Goal: Task Accomplishment & Management: Manage account settings

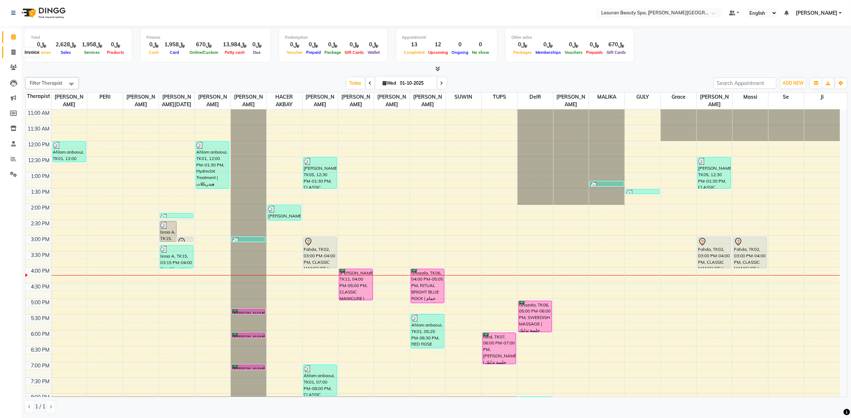
click at [17, 48] on span at bounding box center [13, 52] width 13 height 8
select select "service"
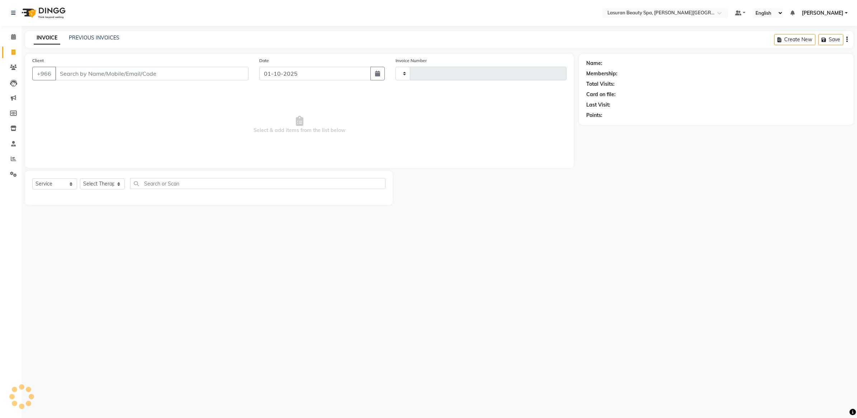
type input "1664"
select select "6941"
click at [101, 42] on div "INVOICE PREVIOUS INVOICES" at bounding box center [76, 38] width 103 height 8
click at [104, 38] on link "PREVIOUS INVOICES" at bounding box center [94, 37] width 51 height 6
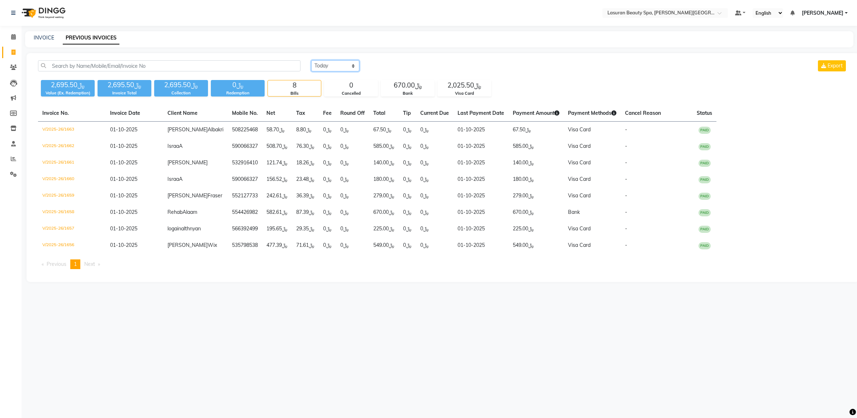
click at [347, 67] on select "[DATE] [DATE] Custom Range" at bounding box center [335, 65] width 48 height 11
select select "range"
click at [311, 60] on select "[DATE] [DATE] Custom Range" at bounding box center [335, 65] width 48 height 11
click at [396, 65] on input "01-10-2025" at bounding box center [394, 66] width 50 height 10
select select "10"
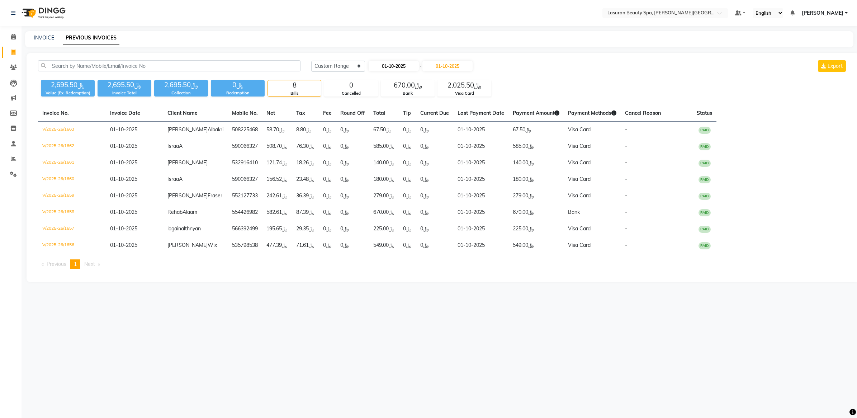
select select "2025"
click at [375, 83] on button "Previous month" at bounding box center [375, 79] width 6 height 11
select select "8"
click at [424, 105] on div "1" at bounding box center [421, 102] width 11 height 11
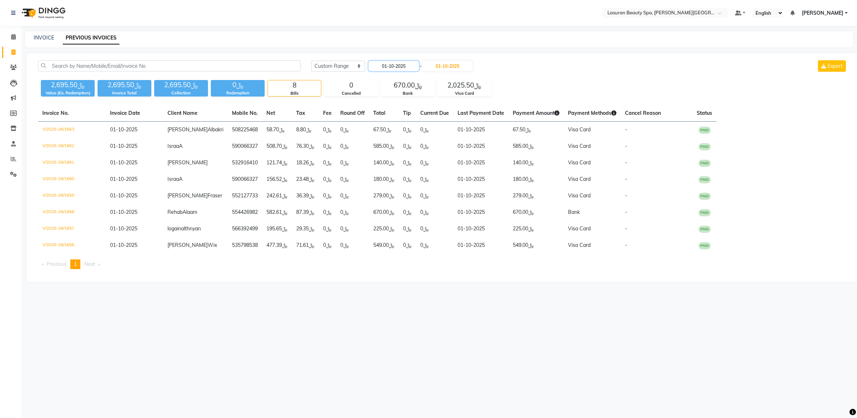
type input "[DATE]"
click at [451, 67] on input "01-10-2025" at bounding box center [448, 66] width 50 height 10
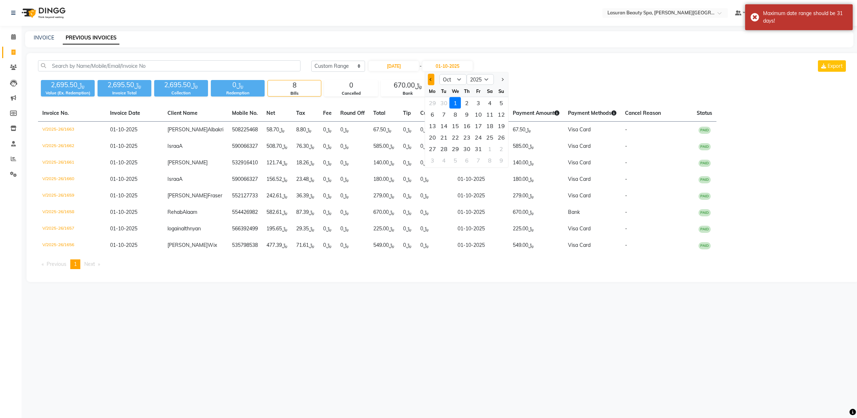
click at [429, 81] on button "Previous month" at bounding box center [431, 79] width 6 height 11
drag, startPoint x: 429, startPoint y: 81, endPoint x: 429, endPoint y: 87, distance: 5.4
click at [429, 81] on button "Previous month" at bounding box center [431, 79] width 6 height 11
select select "8"
click at [498, 151] on div "31" at bounding box center [501, 148] width 11 height 11
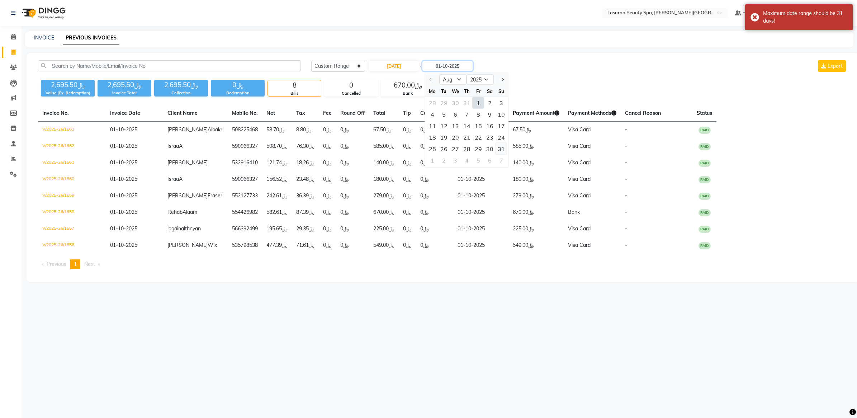
type input "[DATE]"
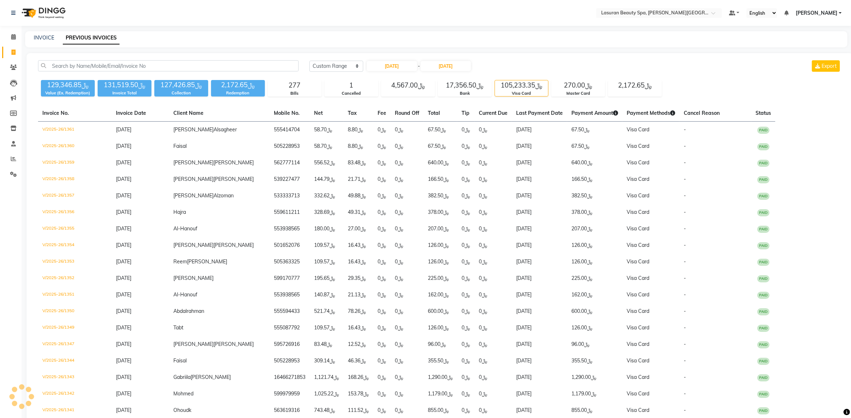
click at [126, 91] on div "Invoice Total" at bounding box center [125, 93] width 54 height 6
drag, startPoint x: 216, startPoint y: 83, endPoint x: 263, endPoint y: 83, distance: 47.0
click at [263, 83] on div "﷼2,172.65" at bounding box center [238, 85] width 54 height 10
click at [189, 93] on div "Collection" at bounding box center [181, 93] width 54 height 6
click at [11, 129] on icon at bounding box center [13, 128] width 6 height 5
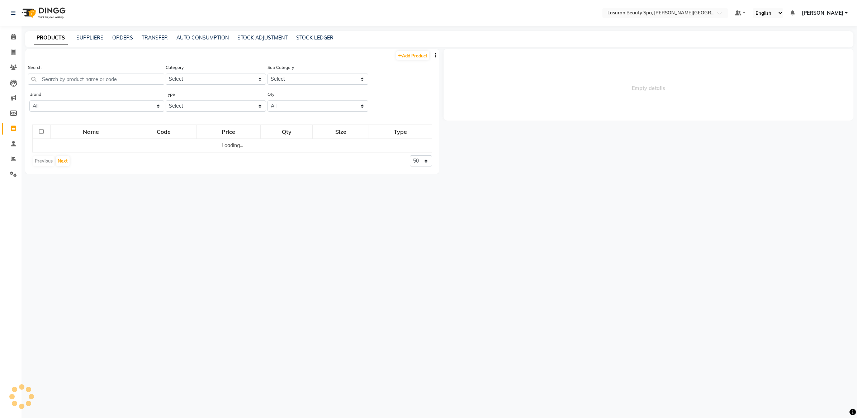
select select
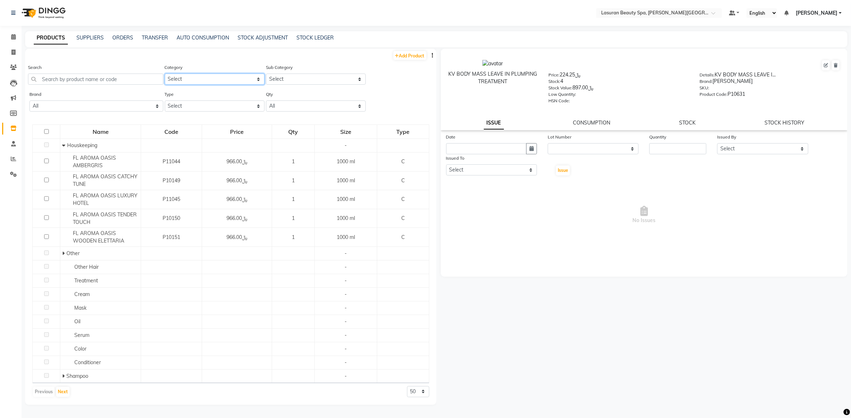
click at [203, 80] on select "Select Hair Skin Makeup Personal Care Massage Other GIFT Hair Skin" at bounding box center [215, 79] width 100 height 11
click at [295, 86] on div "Sub Category Select" at bounding box center [314, 76] width 101 height 27
click at [237, 108] on select "Select Both Retail Consumable" at bounding box center [215, 105] width 100 height 11
click at [165, 100] on select "Select Both Retail Consumable" at bounding box center [215, 105] width 100 height 11
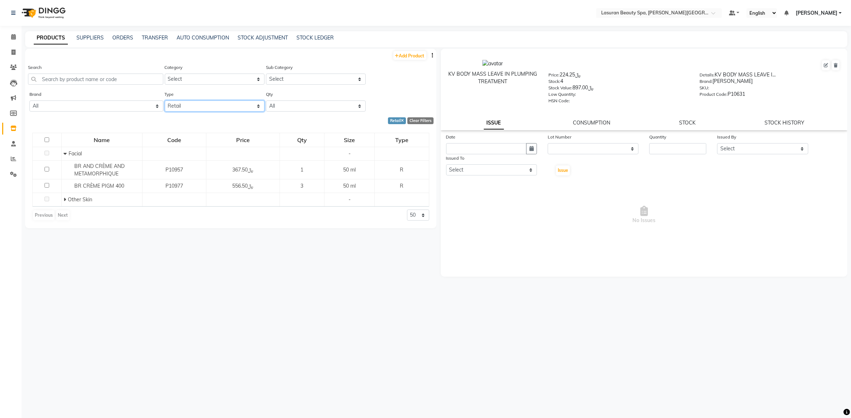
click at [219, 104] on select "Select Both Retail Consumable" at bounding box center [215, 105] width 100 height 11
select select "B"
click at [165, 100] on select "Select Both Retail Consumable" at bounding box center [215, 105] width 100 height 11
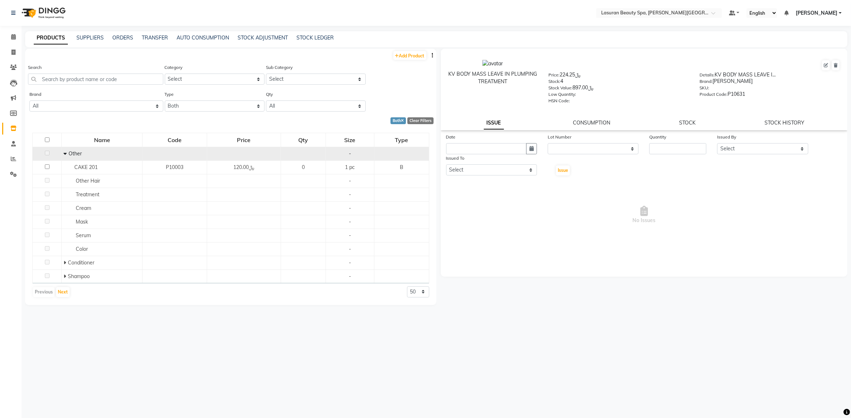
click at [67, 155] on span at bounding box center [65, 153] width 5 height 6
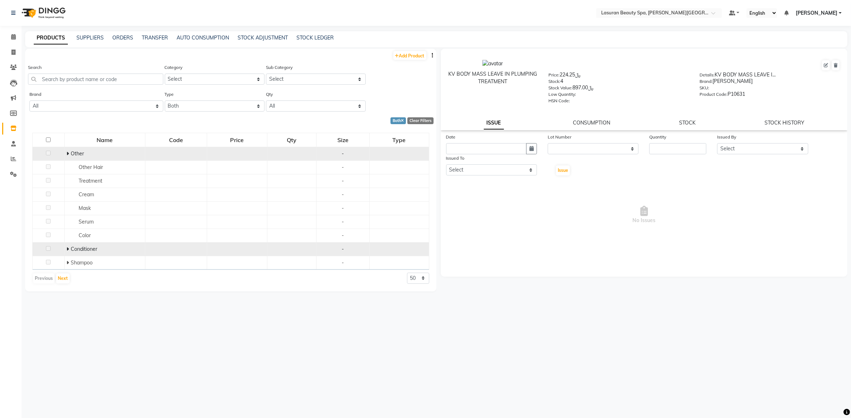
click at [71, 250] on span "Conditioner" at bounding box center [84, 249] width 27 height 6
click at [67, 249] on icon at bounding box center [67, 248] width 3 height 5
click at [64, 281] on icon at bounding box center [64, 281] width 3 height 5
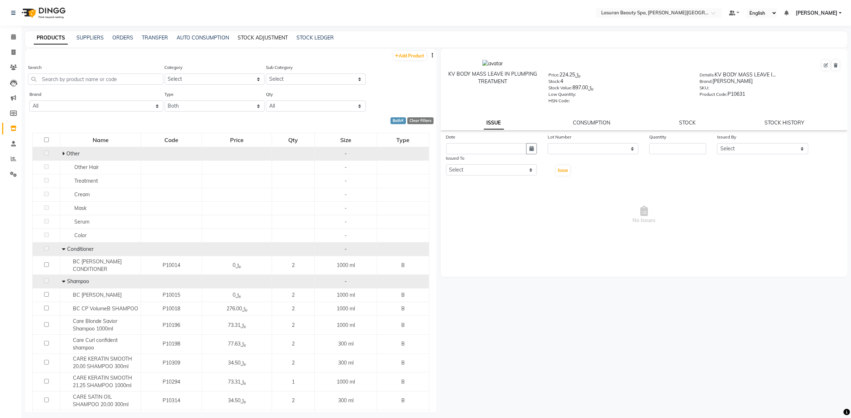
click at [268, 40] on link "STOCK ADJUSTMENT" at bounding box center [262, 37] width 50 height 6
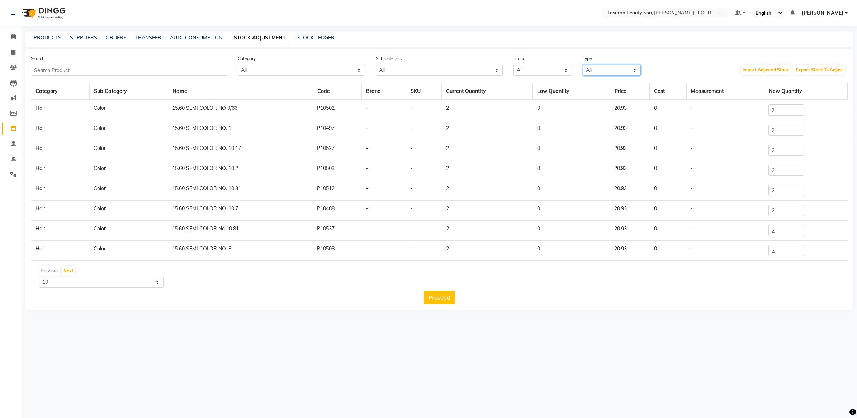
click at [614, 71] on select "All Both Consumable Retail" at bounding box center [612, 70] width 58 height 11
select select "B"
click at [583, 65] on select "All Both Consumable Retail" at bounding box center [612, 70] width 58 height 11
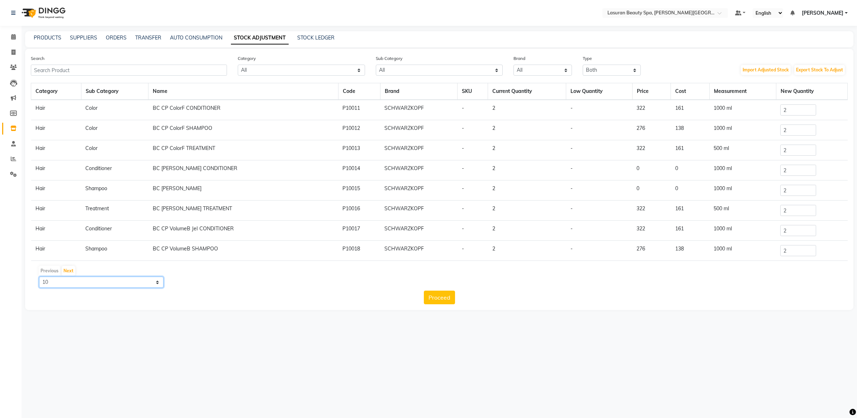
click at [143, 279] on select "10 50 100" at bounding box center [101, 282] width 124 height 11
click at [282, 300] on div "Proceed" at bounding box center [439, 298] width 817 height 14
click at [54, 38] on link "PRODUCTS" at bounding box center [48, 37] width 28 height 6
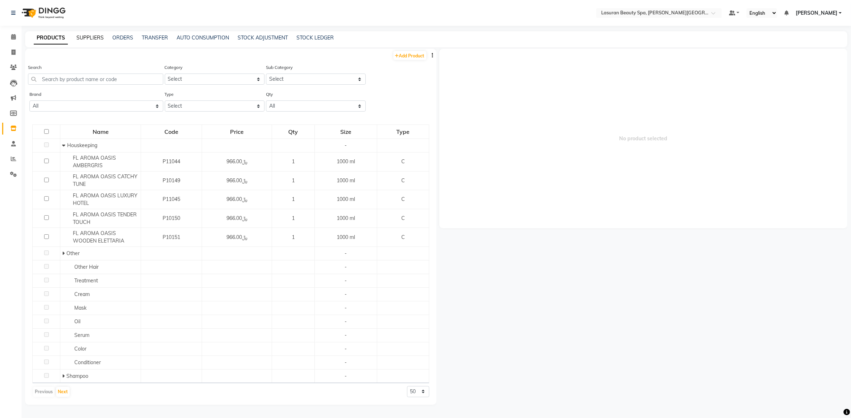
click at [91, 37] on link "SUPPLIERS" at bounding box center [89, 37] width 27 height 6
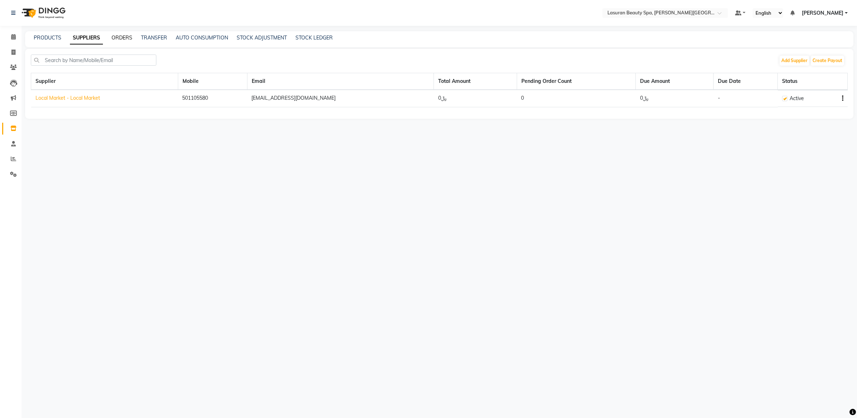
click at [129, 36] on link "ORDERS" at bounding box center [122, 37] width 21 height 6
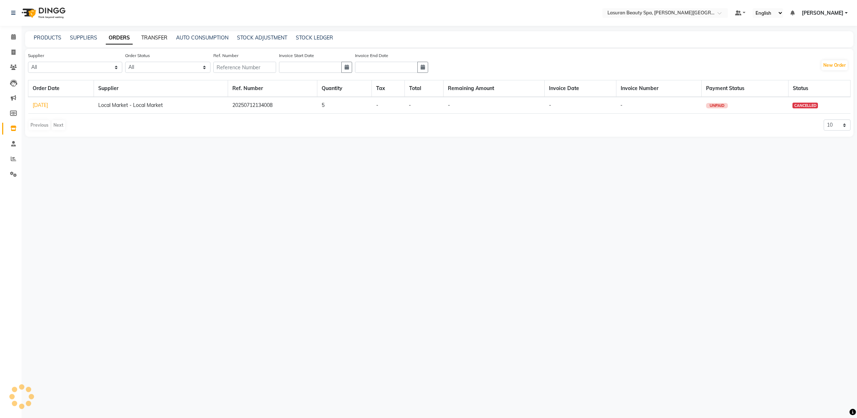
click at [162, 37] on link "TRANSFER" at bounding box center [154, 37] width 26 height 6
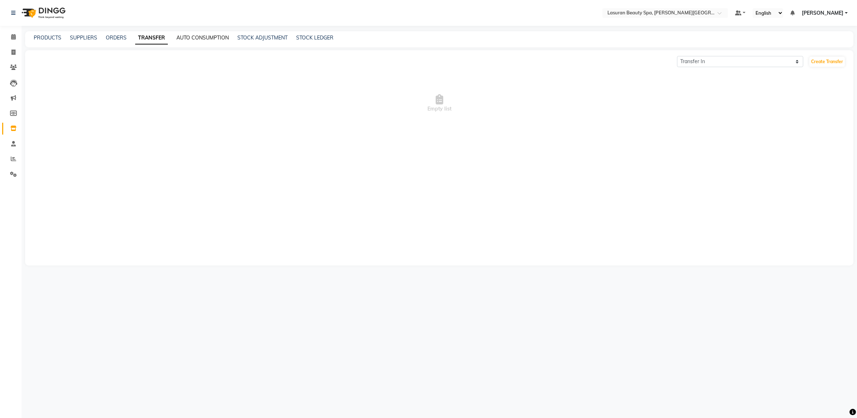
click at [215, 36] on link "AUTO CONSUMPTION" at bounding box center [202, 37] width 52 height 6
click at [270, 38] on link "STOCK ADJUSTMENT" at bounding box center [263, 37] width 50 height 6
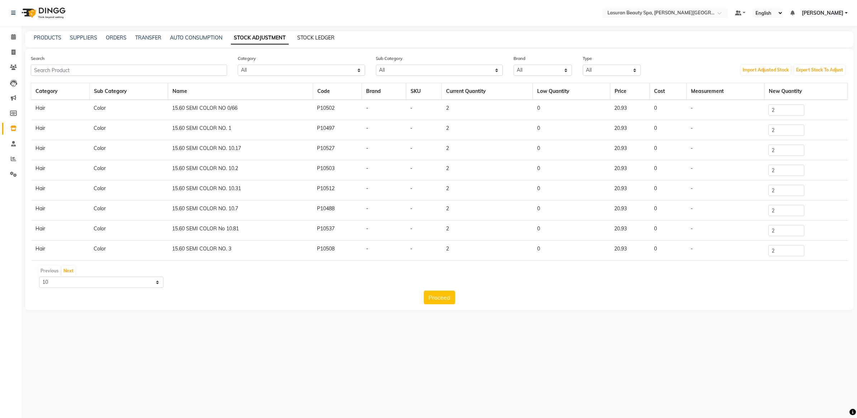
click at [298, 40] on link "STOCK LEDGER" at bounding box center [315, 37] width 37 height 6
select select "all"
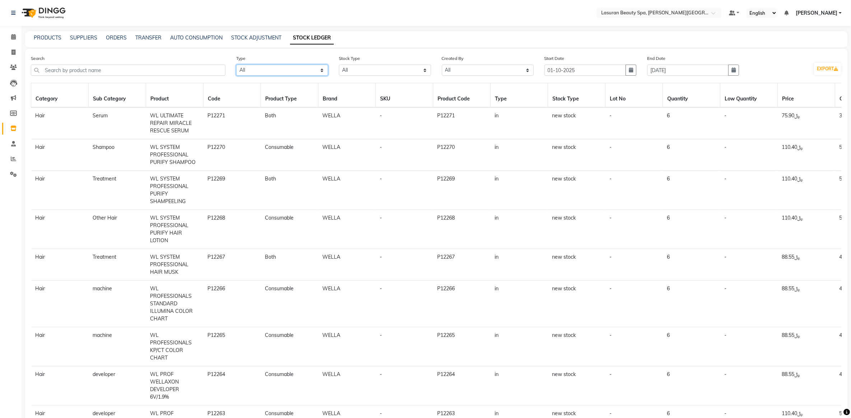
click at [297, 74] on select "Select All In Out" at bounding box center [282, 70] width 92 height 11
click at [236, 65] on select "Select All In Out" at bounding box center [282, 70] width 92 height 11
click at [281, 72] on select "Select All In Out" at bounding box center [282, 70] width 92 height 11
select select "out"
click at [236, 65] on select "Select All In Out" at bounding box center [282, 70] width 92 height 11
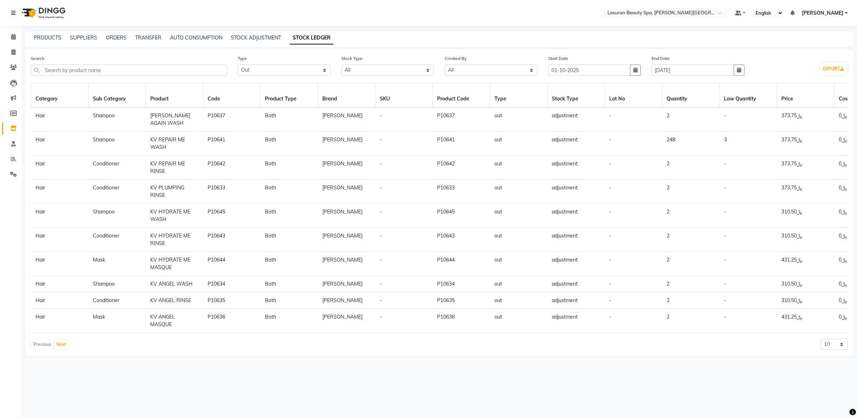
click at [573, 142] on td "adjustment" at bounding box center [576, 144] width 57 height 24
click at [842, 350] on select "10 20 50" at bounding box center [834, 344] width 27 height 11
select select "50"
click at [821, 346] on select "10 20 50" at bounding box center [834, 344] width 27 height 11
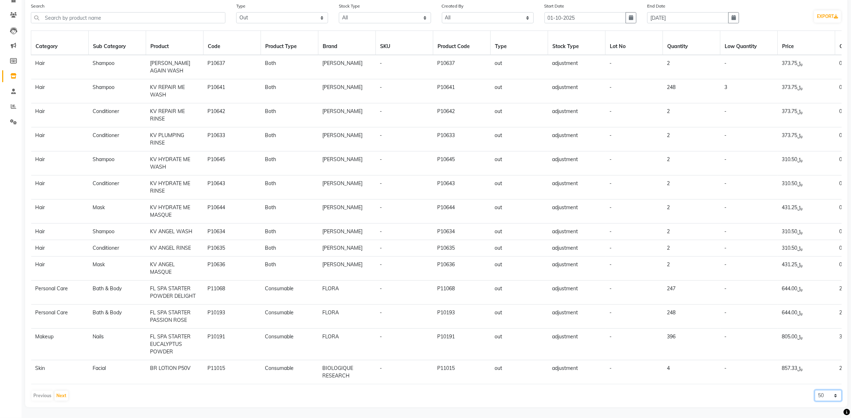
scroll to position [60, 0]
click at [60, 396] on button "Next" at bounding box center [62, 396] width 14 height 10
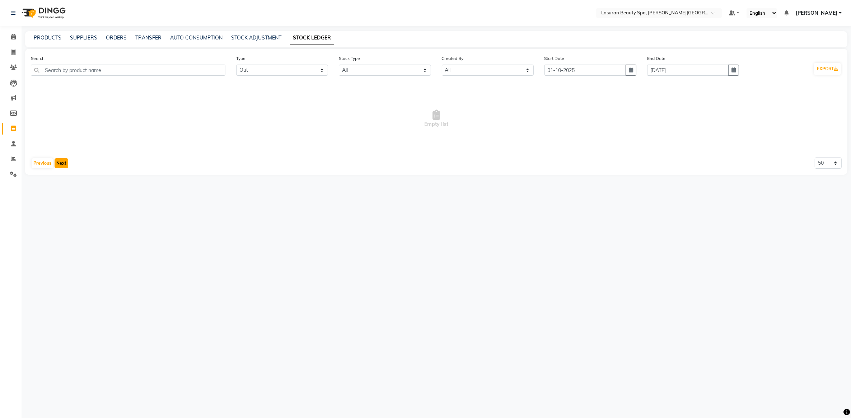
scroll to position [0, 0]
click at [45, 37] on link "PRODUCTS" at bounding box center [48, 37] width 28 height 6
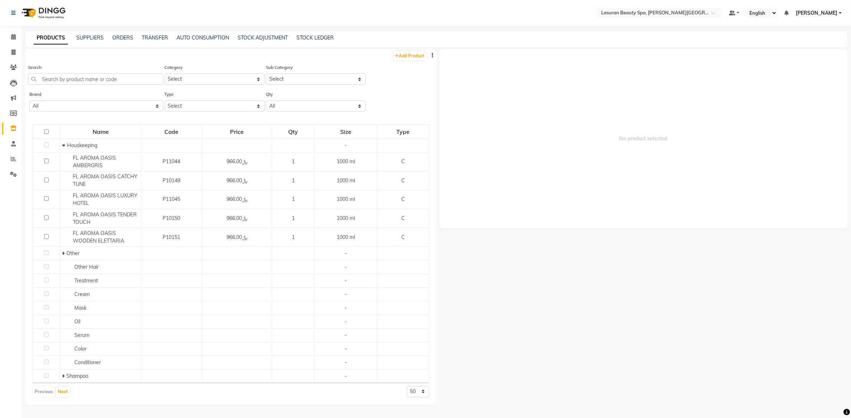
click at [430, 55] on button "button" at bounding box center [432, 56] width 7 height 8
click at [419, 80] on div "Search Category Select Hair Skin Makeup Personal Care Massage Other GIFT Hair S…" at bounding box center [230, 76] width 411 height 27
click at [64, 146] on icon at bounding box center [63, 145] width 3 height 5
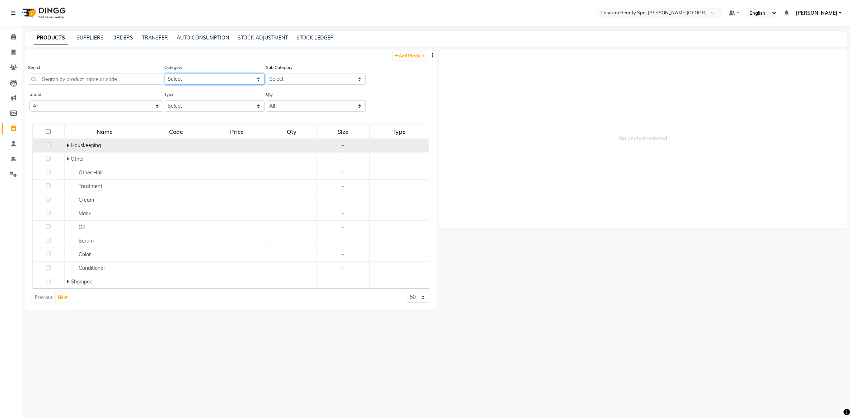
click at [206, 77] on select "Select Hair Skin Makeup Personal Care Massage Other GIFT Hair Skin" at bounding box center [215, 79] width 100 height 11
click at [133, 86] on div "Search" at bounding box center [95, 76] width 135 height 27
click at [196, 105] on select "Select Both Retail Consumable" at bounding box center [215, 105] width 100 height 11
select select "B"
click at [165, 100] on select "Select Both Retail Consumable" at bounding box center [215, 105] width 100 height 11
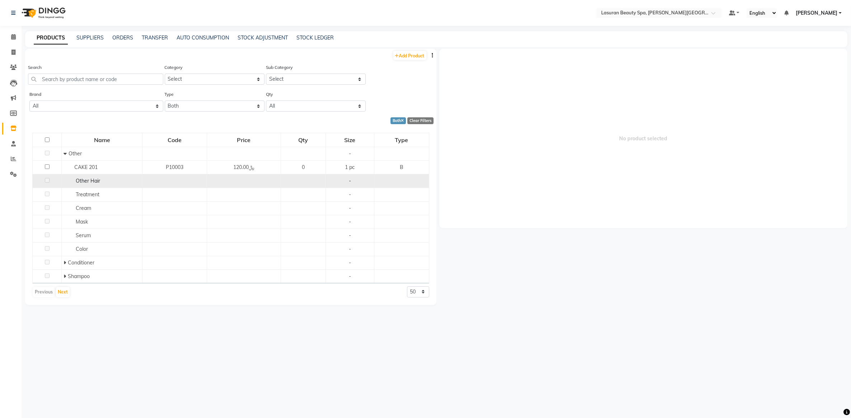
click at [79, 174] on td "Other Hair" at bounding box center [102, 181] width 81 height 14
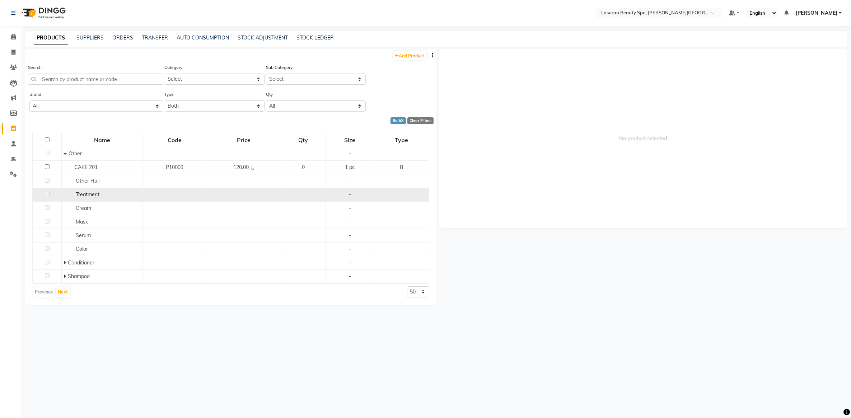
click at [93, 196] on span "Treatment" at bounding box center [88, 194] width 24 height 6
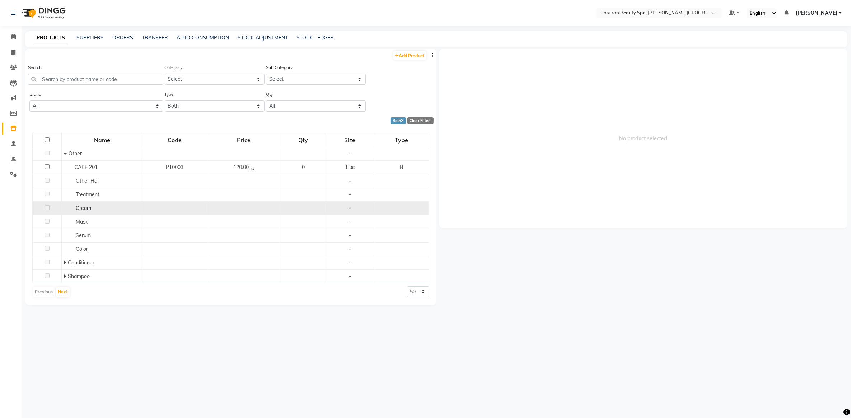
drag, startPoint x: 93, startPoint y: 196, endPoint x: 92, endPoint y: 205, distance: 9.3
click at [92, 205] on div "Cream" at bounding box center [101, 208] width 77 height 8
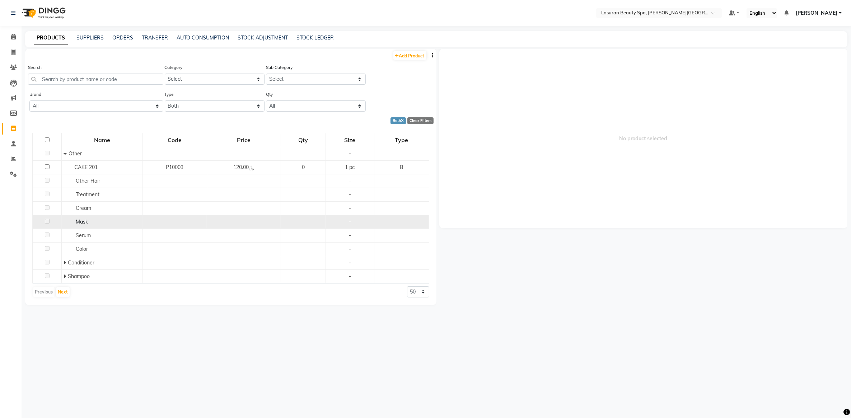
click at [90, 227] on td "Mask" at bounding box center [102, 222] width 81 height 14
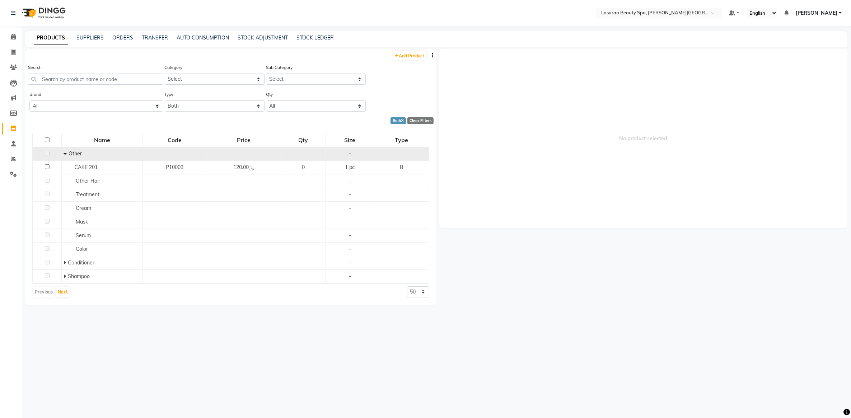
click at [67, 153] on span at bounding box center [65, 153] width 5 height 6
click at [68, 152] on icon at bounding box center [67, 153] width 3 height 5
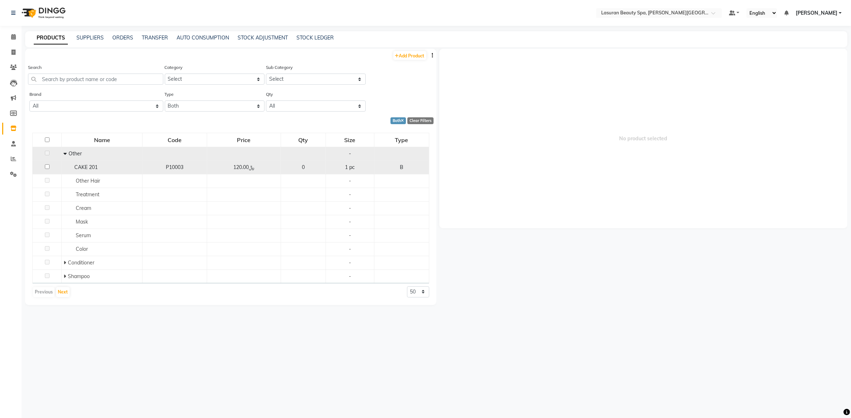
click at [304, 162] on td "0" at bounding box center [303, 167] width 45 height 14
click at [379, 169] on div "B" at bounding box center [401, 168] width 48 height 8
select select
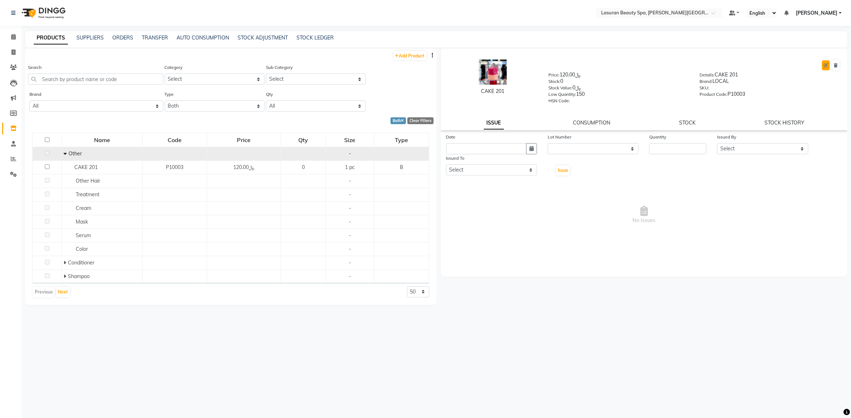
click at [826, 66] on icon at bounding box center [825, 65] width 4 height 4
select select "true"
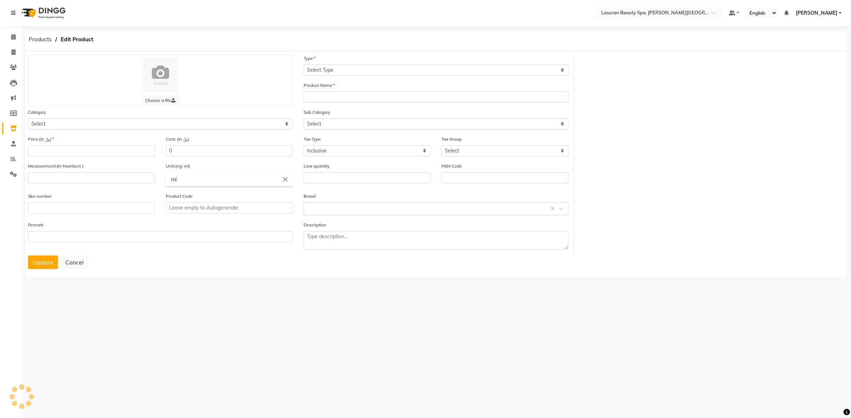
select select "B"
type input "CAKE 201"
select select
type input "120"
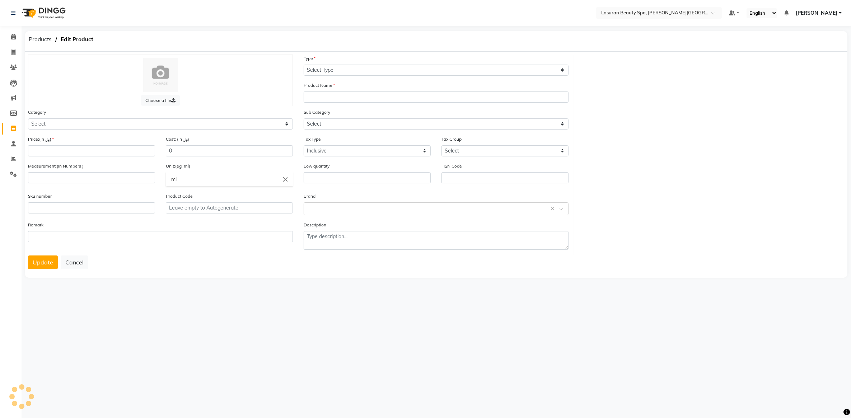
type input "1"
type input "pc"
type input "150"
type input "P10003"
type textarea "CAKE 201"
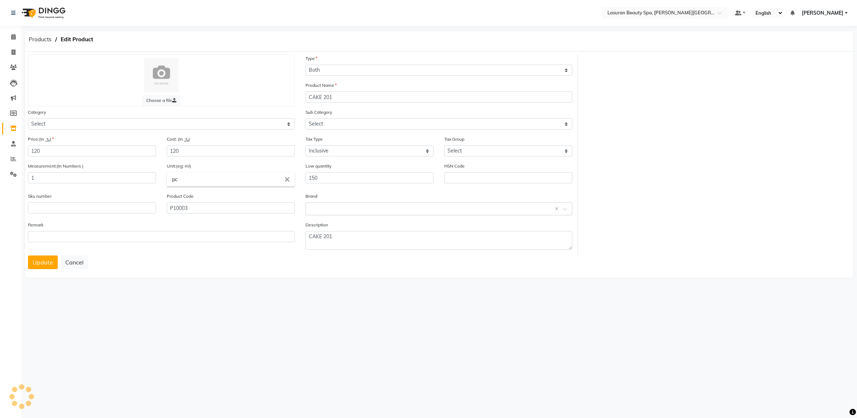
select select "1159102000"
select select "4361"
select select "1159102099"
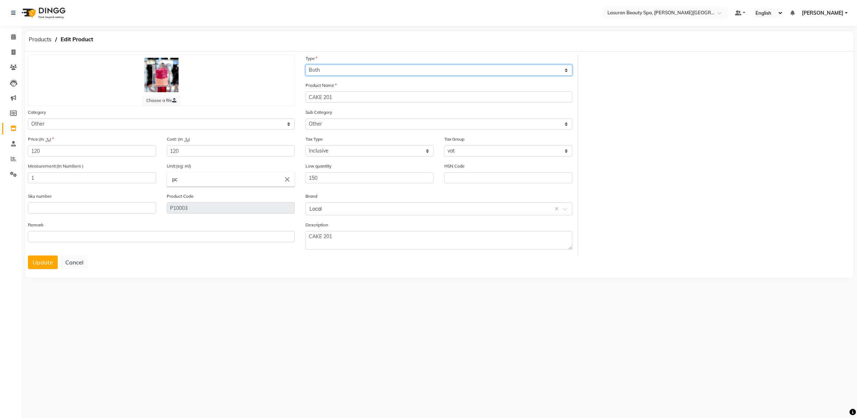
click at [377, 69] on select "Select Type Both Retail Consumable" at bounding box center [439, 70] width 267 height 11
select select "R"
click at [306, 65] on select "Select Type Both Retail Consumable" at bounding box center [439, 70] width 267 height 11
click at [34, 259] on button "Update" at bounding box center [43, 262] width 30 height 14
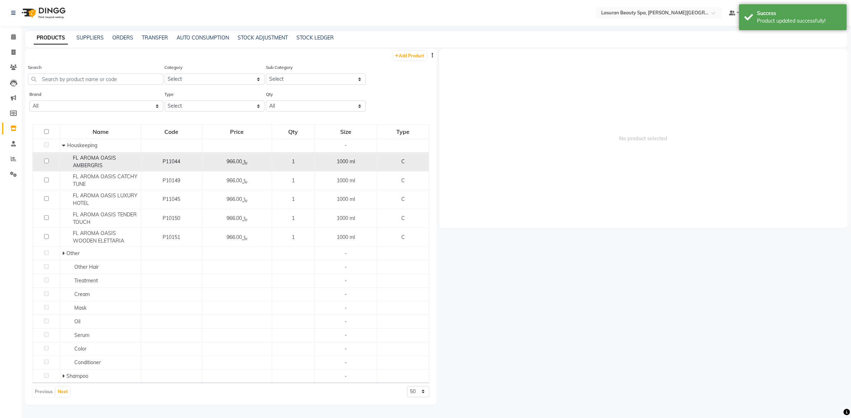
click at [141, 162] on td "P11044" at bounding box center [171, 161] width 61 height 19
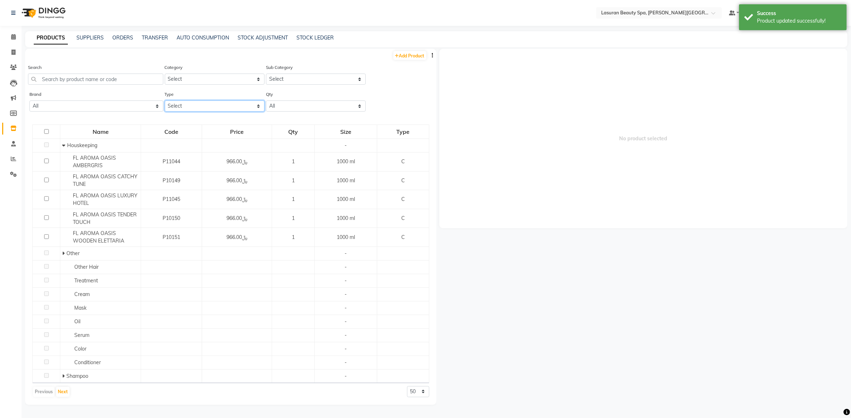
click at [189, 103] on select "Select Both Retail Consumable" at bounding box center [215, 105] width 100 height 11
select select "B"
click at [165, 100] on select "Select Both Retail Consumable" at bounding box center [215, 105] width 100 height 11
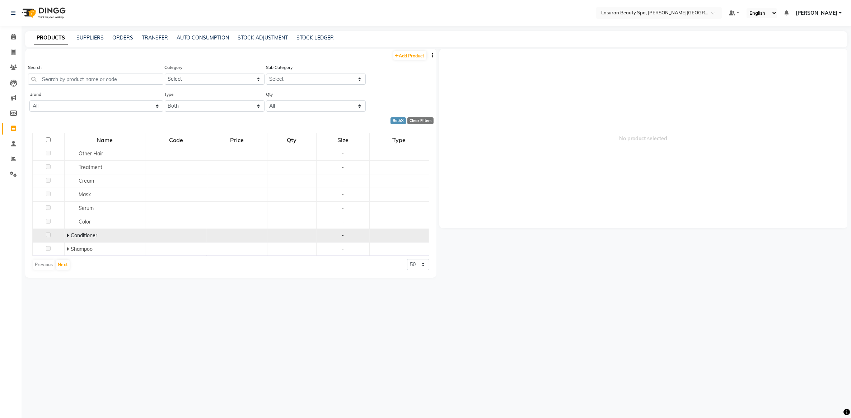
click at [67, 236] on icon at bounding box center [67, 235] width 3 height 5
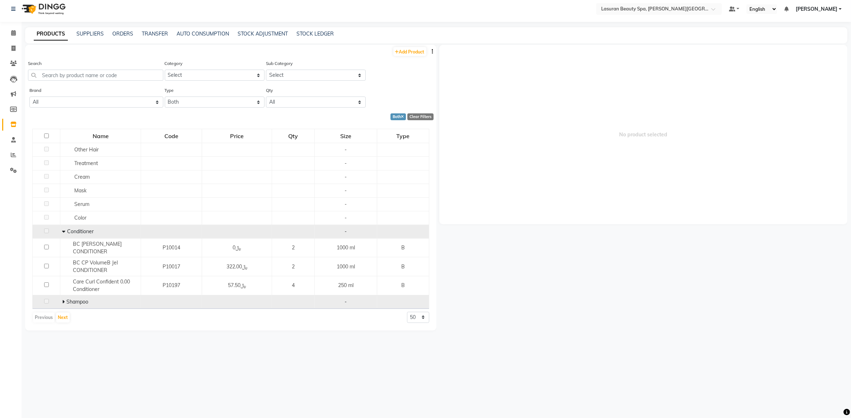
scroll to position [4, 0]
click at [63, 299] on icon at bounding box center [63, 301] width 3 height 5
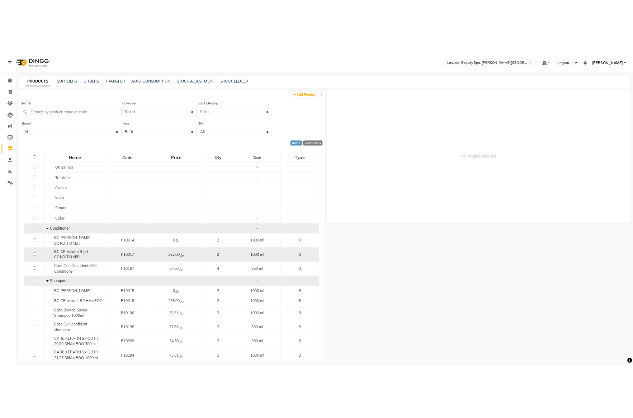
scroll to position [0, 0]
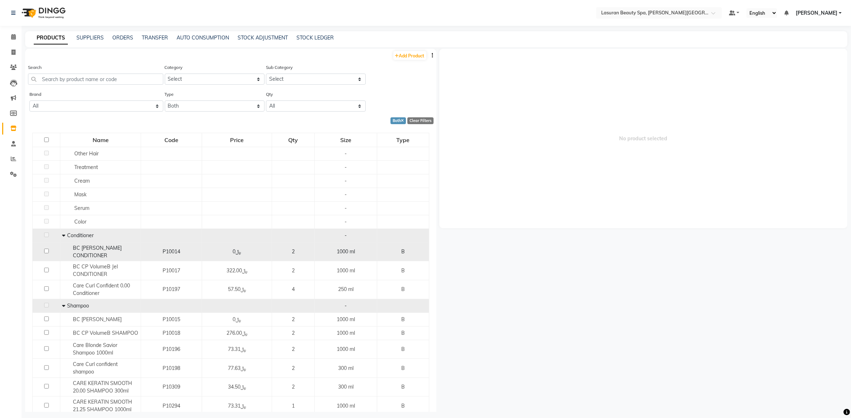
click at [320, 248] on div "1000 ml" at bounding box center [345, 252] width 57 height 8
select select
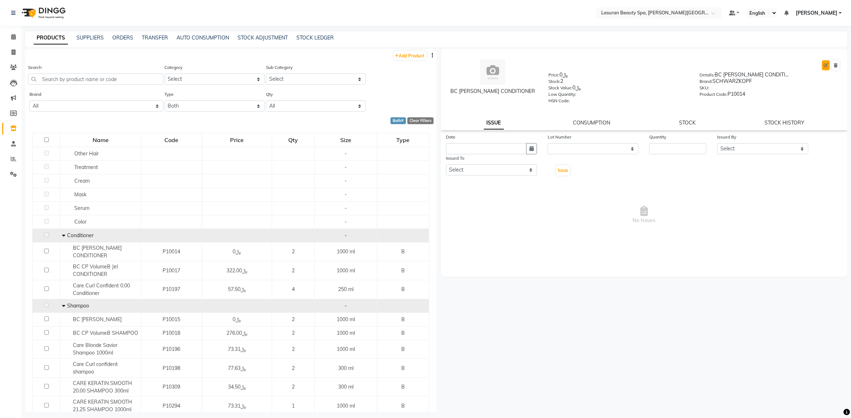
click at [822, 67] on button at bounding box center [825, 65] width 8 height 10
select select "true"
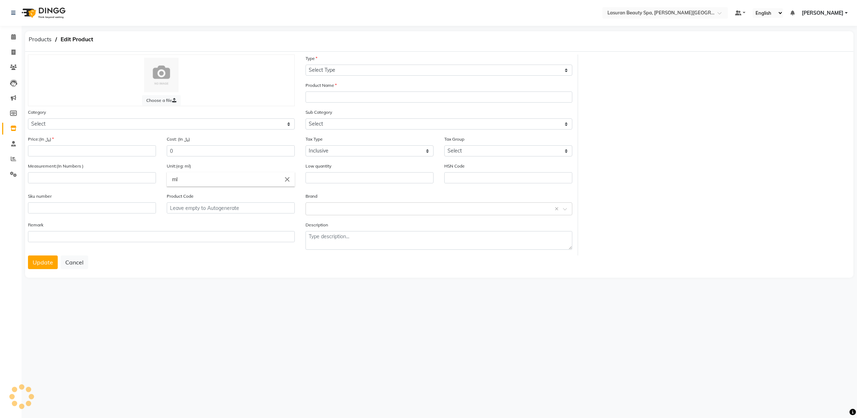
select select "B"
type input "BC [PERSON_NAME] CONDITIONER"
select select
type input "0"
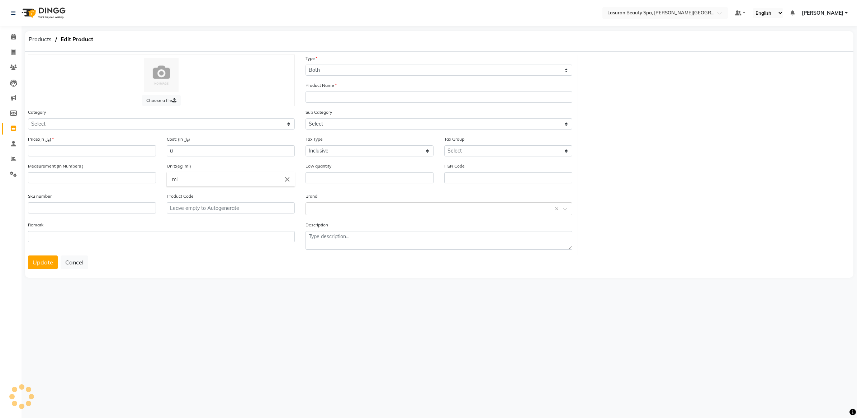
type input "1000"
type input "P10014"
type textarea "BC [PERSON_NAME] CONDITIONER"
select select "1159102100"
select select "4361"
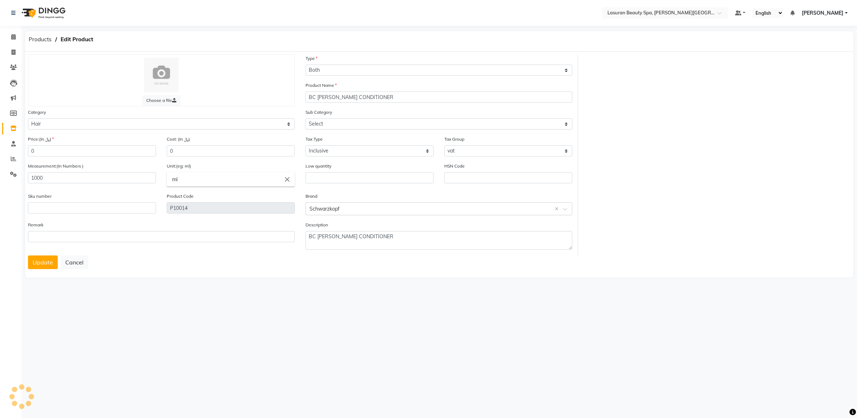
select select "1159102102"
click at [356, 72] on select "Select Type Both Retail Consumable" at bounding box center [439, 70] width 267 height 11
click at [367, 50] on div "Products Edit Product" at bounding box center [439, 41] width 839 height 20
